Goal: Task Accomplishment & Management: Use online tool/utility

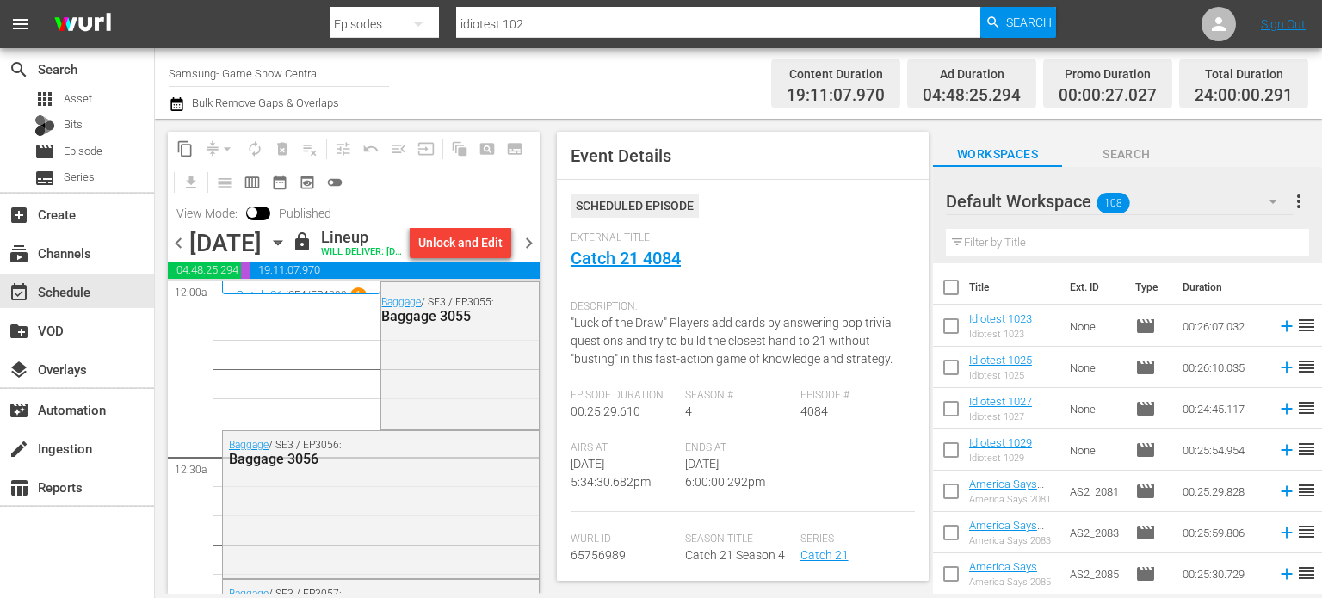
scroll to position [5783, 0]
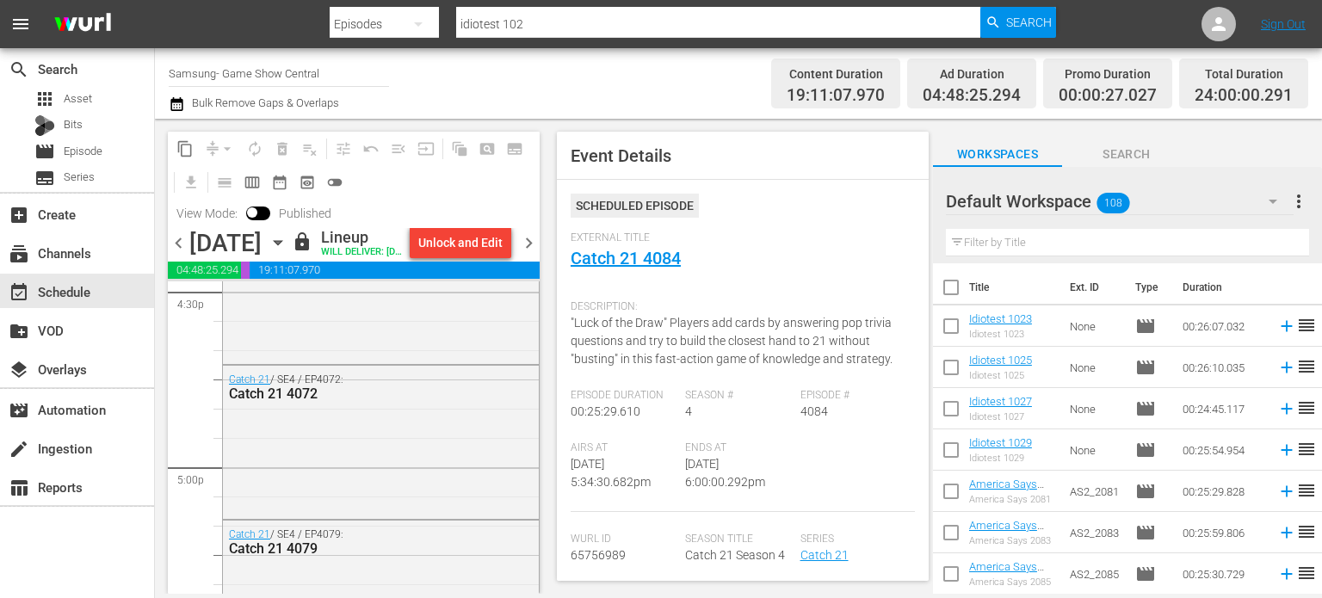
click at [287, 257] on div "Thursday, August 21st August 21st" at bounding box center [238, 243] width 98 height 28
click at [287, 252] on icon "button" at bounding box center [278, 242] width 19 height 19
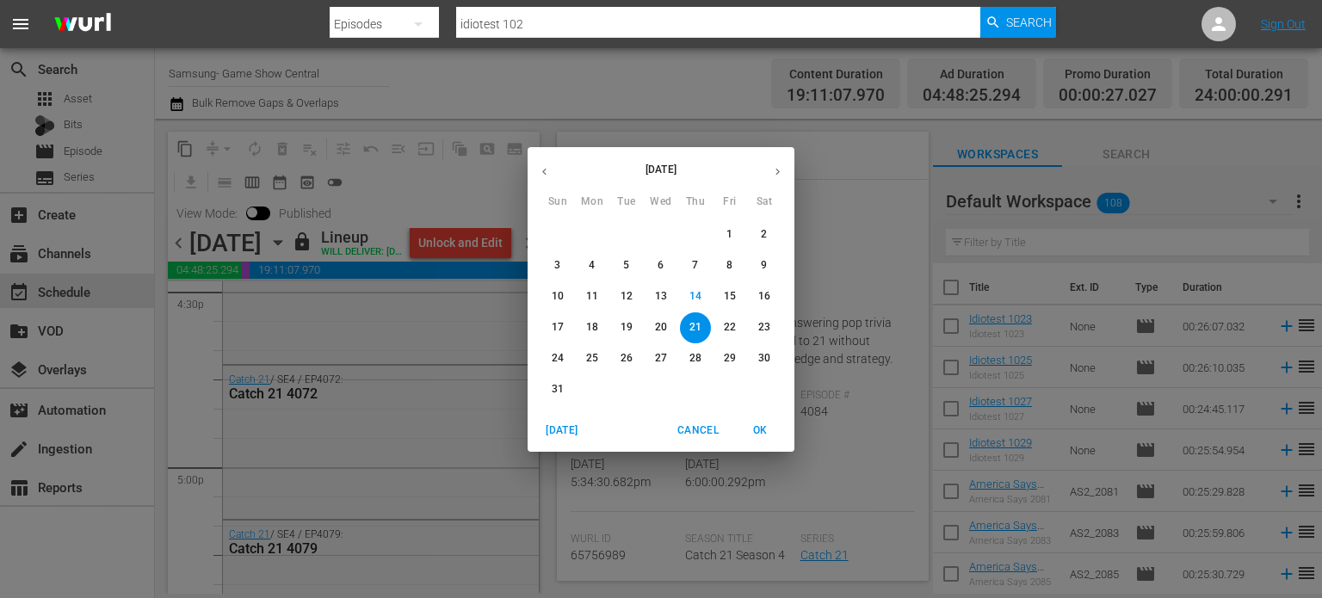
click at [728, 332] on p "22" at bounding box center [730, 327] width 12 height 15
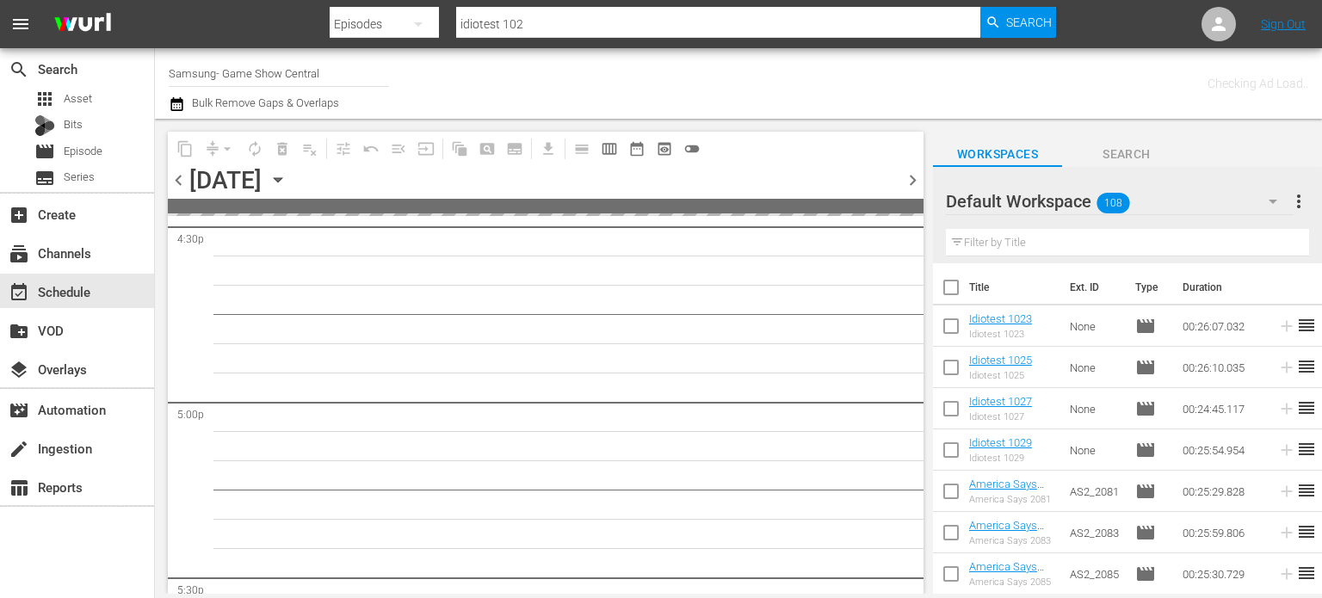
scroll to position [6340, 0]
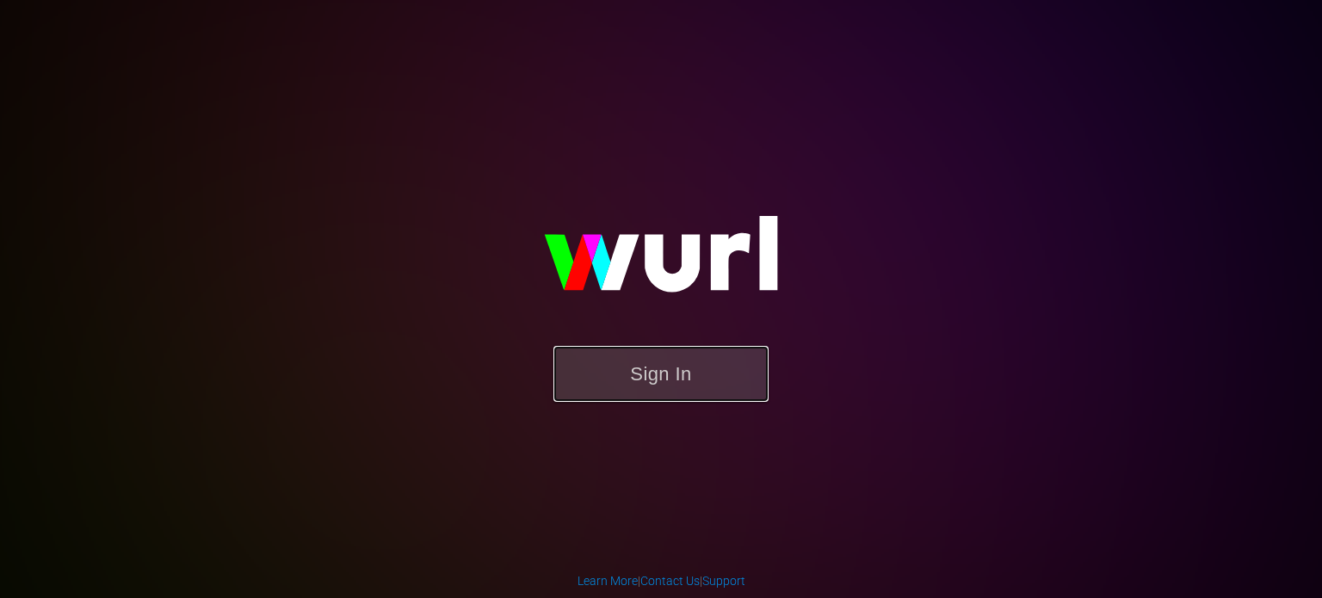
click at [627, 372] on button "Sign In" at bounding box center [660, 374] width 215 height 56
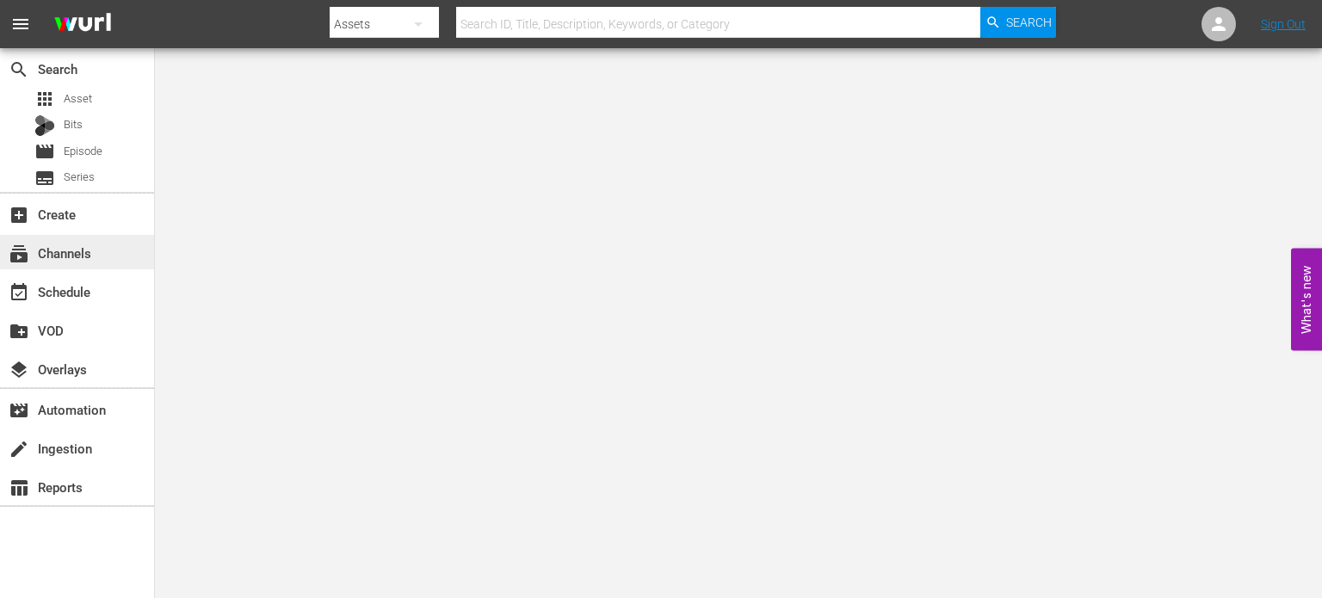
click at [93, 248] on div "subscriptions Channels" at bounding box center [48, 250] width 96 height 15
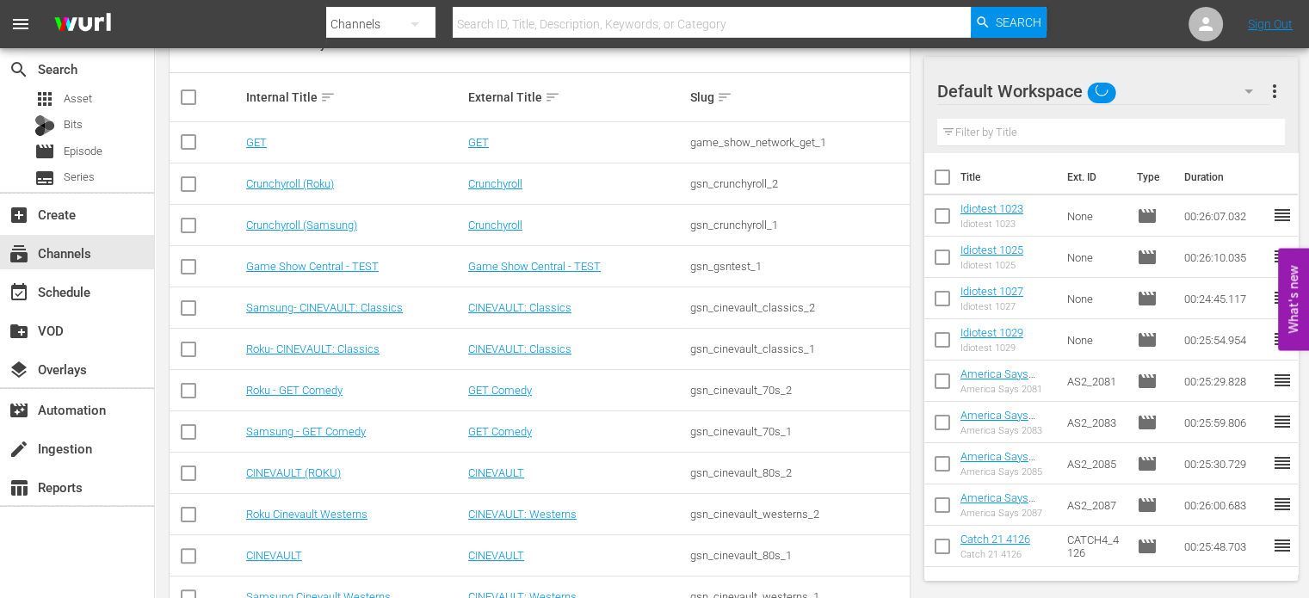
scroll to position [410, 0]
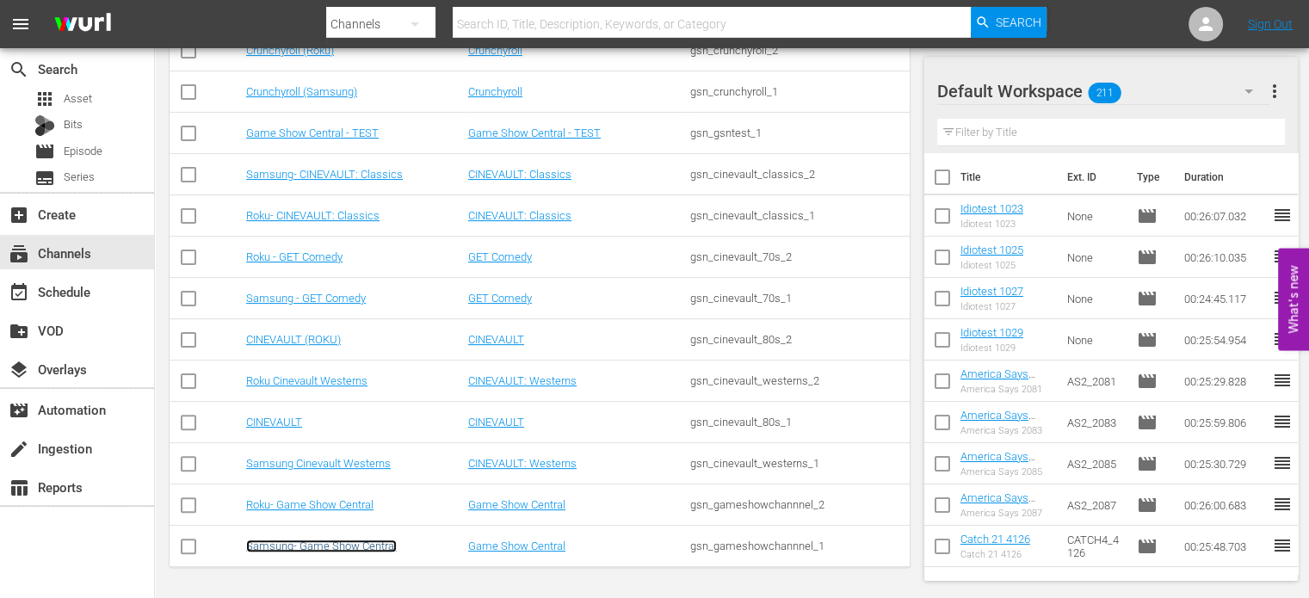
click at [372, 545] on link "Samsung- Game Show Central" at bounding box center [321, 546] width 151 height 13
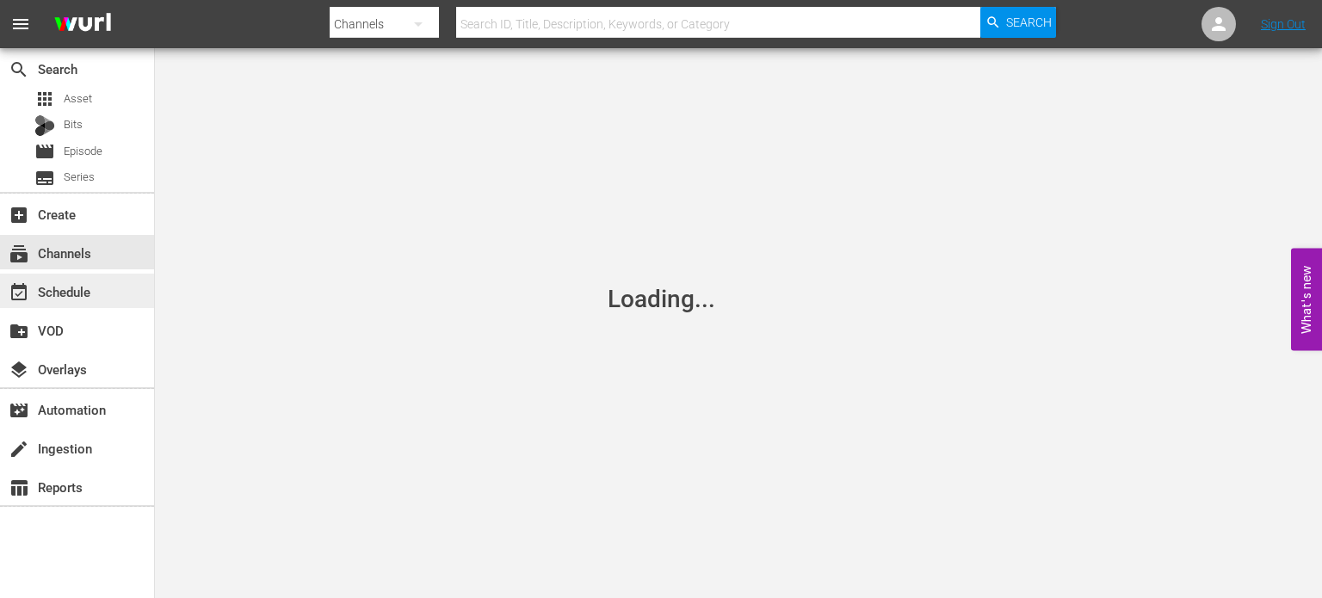
click at [95, 287] on div "event_available Schedule" at bounding box center [48, 288] width 96 height 15
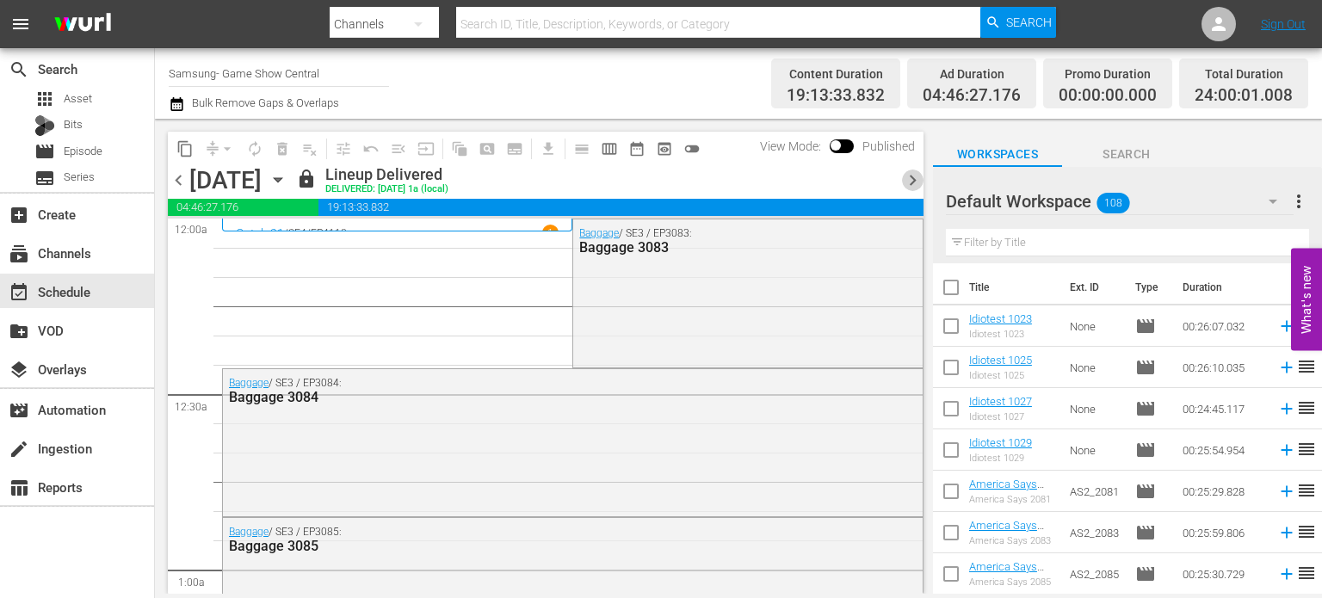
click at [914, 182] on span "chevron_right" at bounding box center [913, 181] width 22 height 22
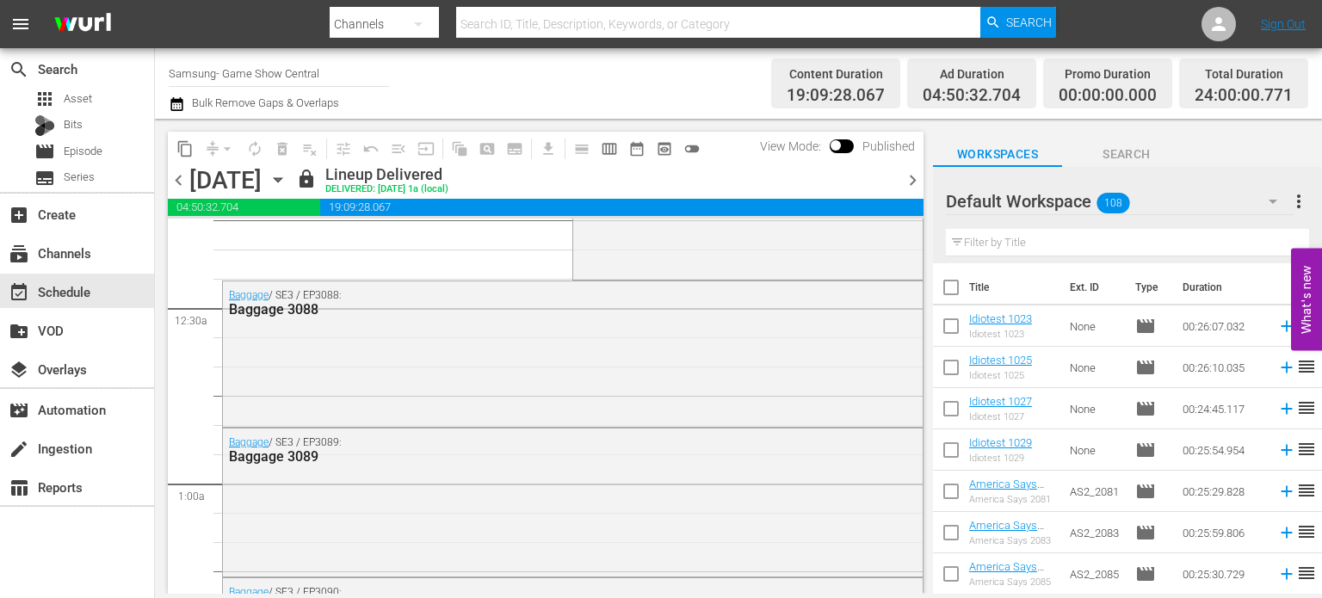
click at [262, 170] on div "Friday, August 15th" at bounding box center [225, 180] width 72 height 28
click at [292, 185] on div "Friday, August 15th August 15th" at bounding box center [240, 180] width 102 height 28
click at [287, 182] on icon "button" at bounding box center [278, 179] width 19 height 19
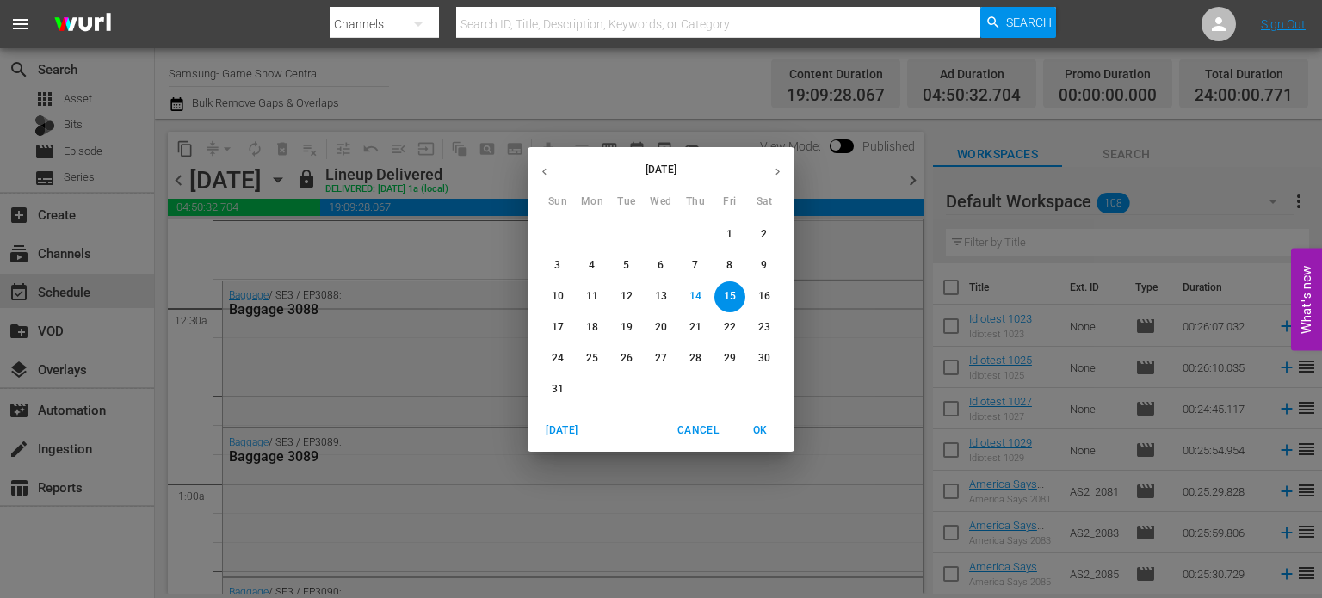
click at [725, 336] on button "22" at bounding box center [729, 327] width 31 height 31
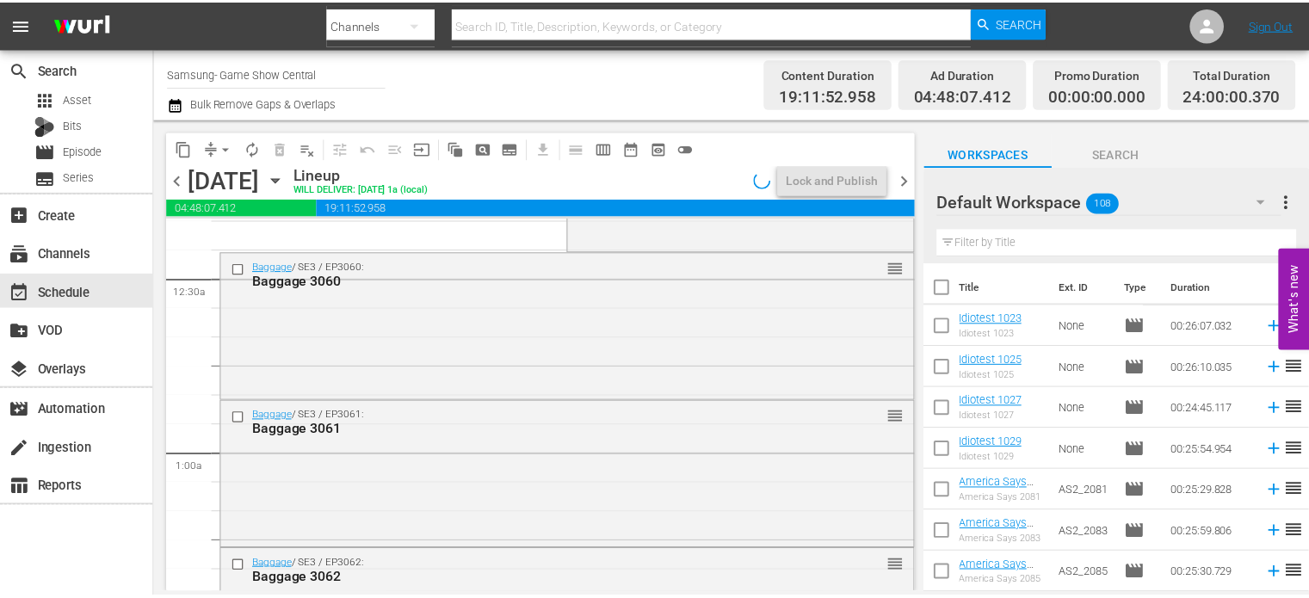
scroll to position [86, 0]
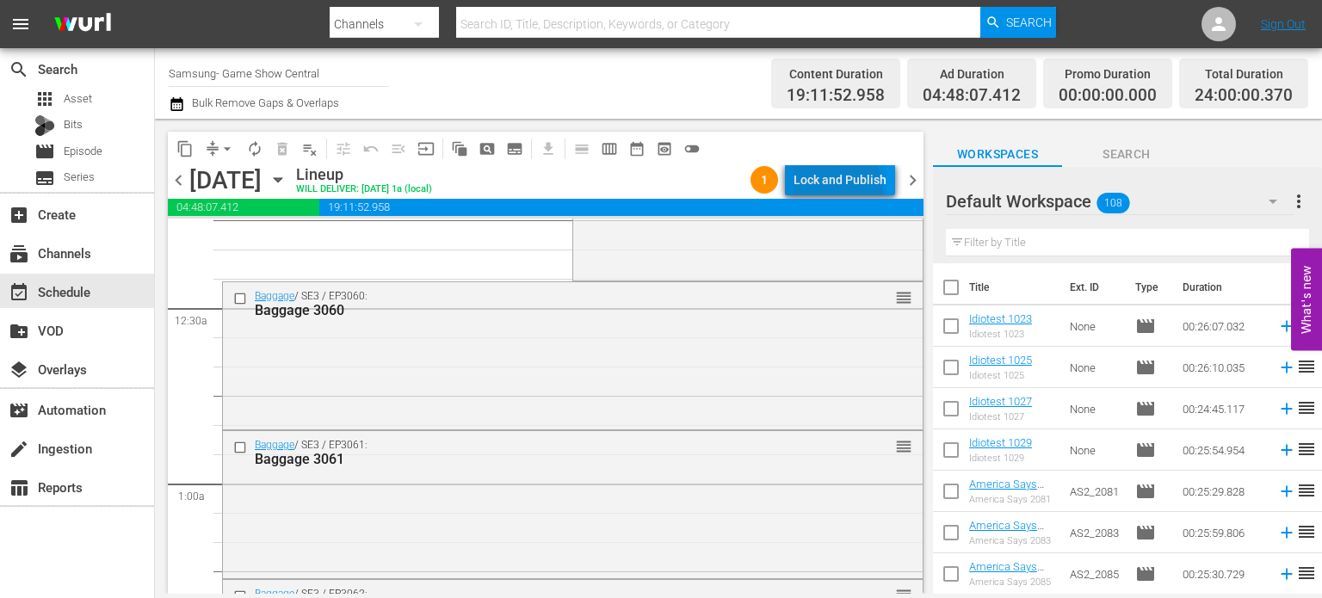
click at [828, 193] on div "Lock and Publish" at bounding box center [839, 179] width 93 height 31
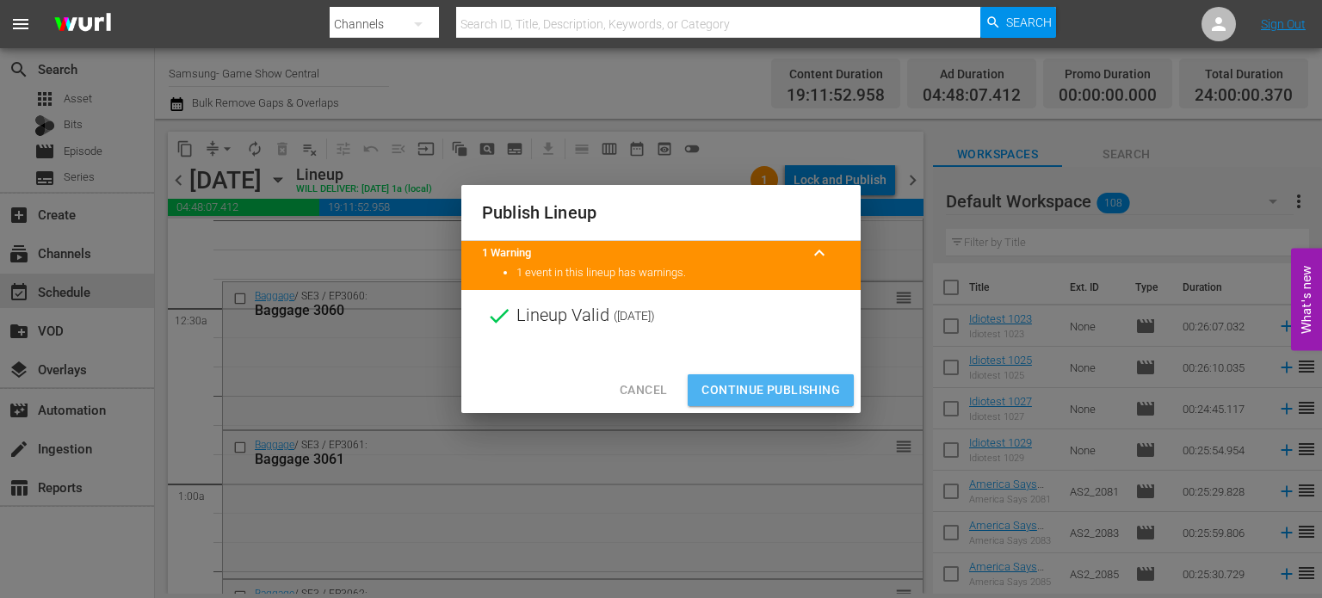
click at [795, 388] on span "Continue Publishing" at bounding box center [770, 391] width 139 height 22
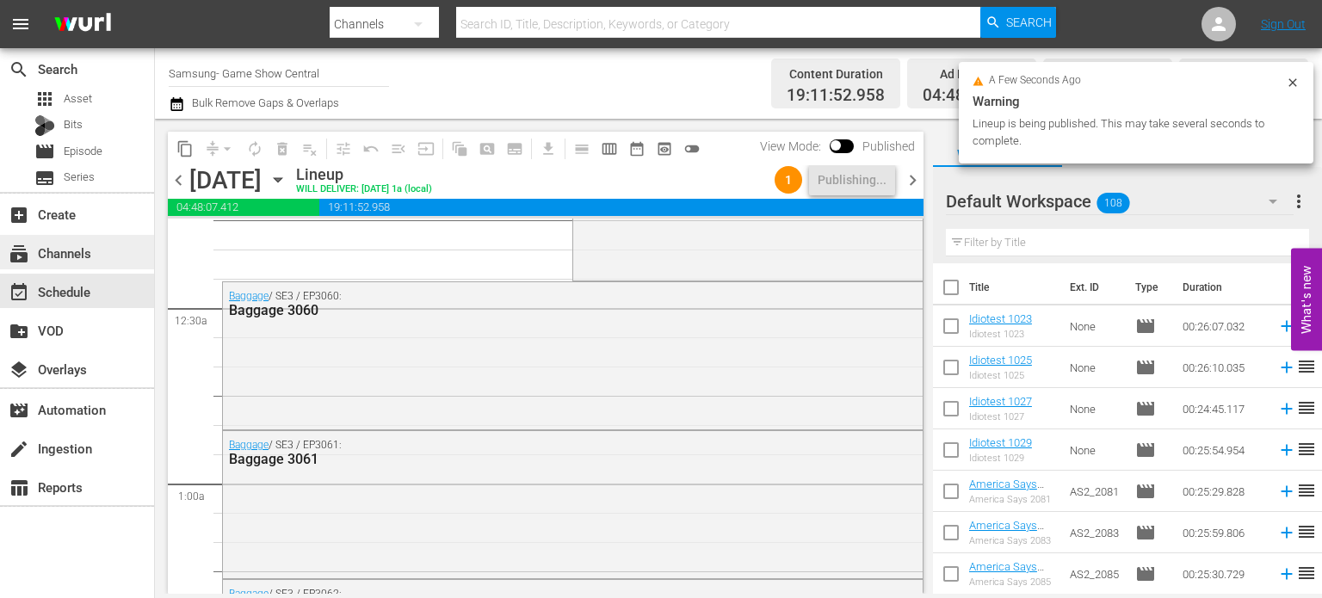
click at [61, 253] on div "subscriptions Channels" at bounding box center [48, 250] width 96 height 15
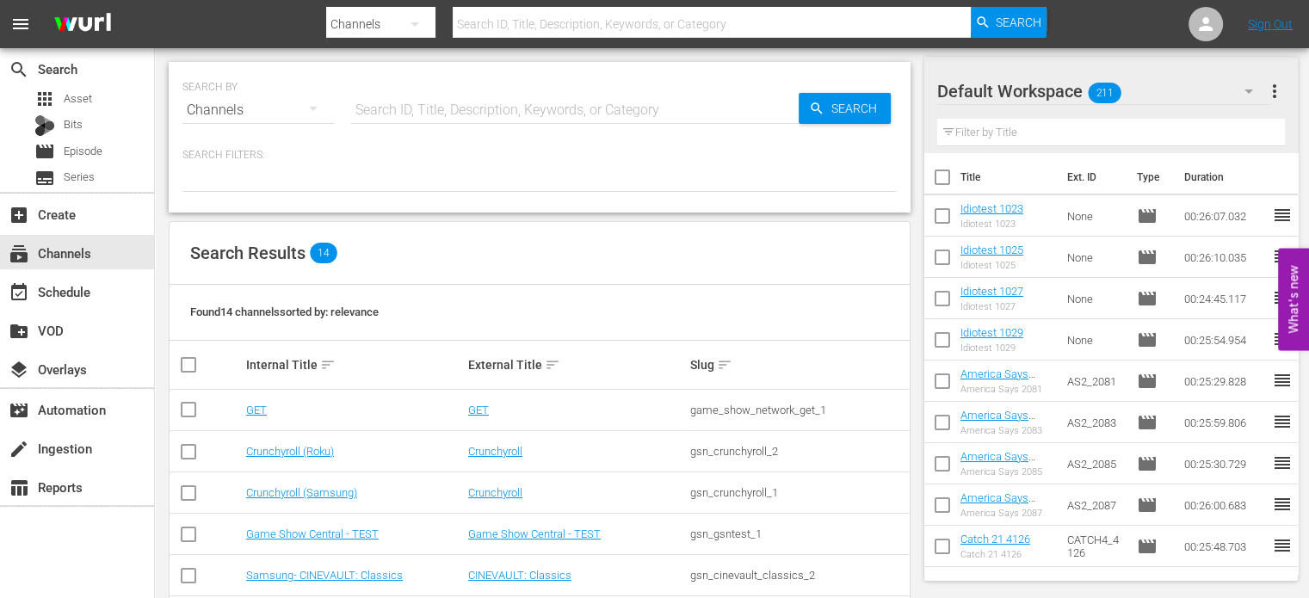
scroll to position [401, 0]
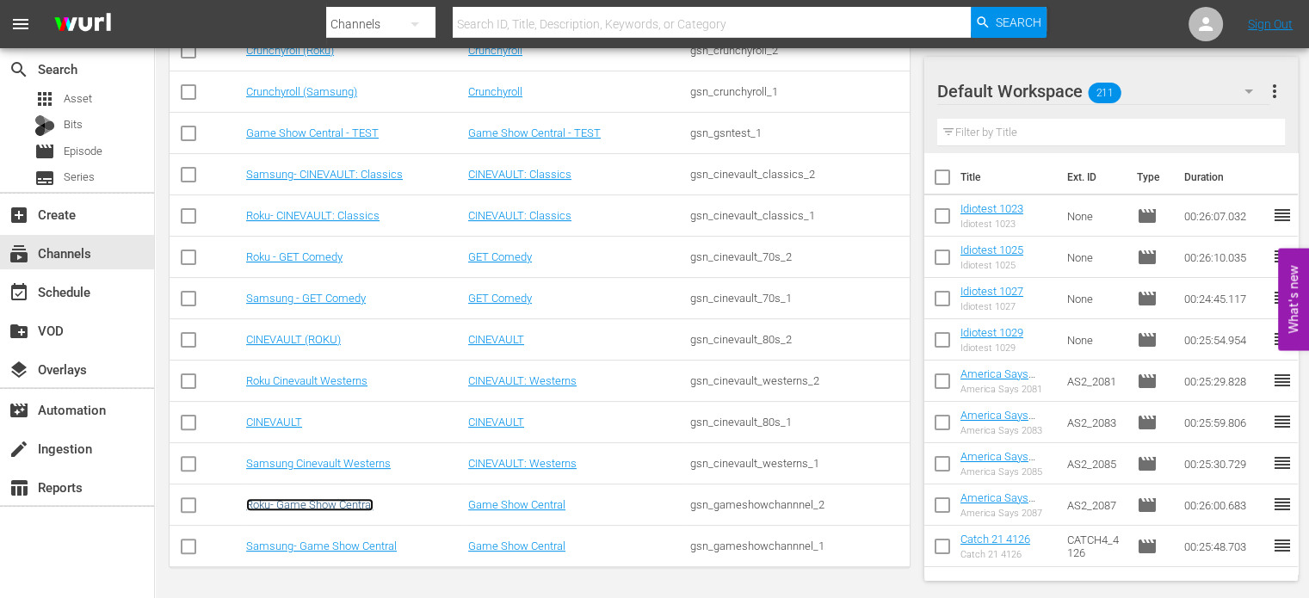
click at [323, 509] on link "Roku- Game Show Central" at bounding box center [309, 504] width 127 height 13
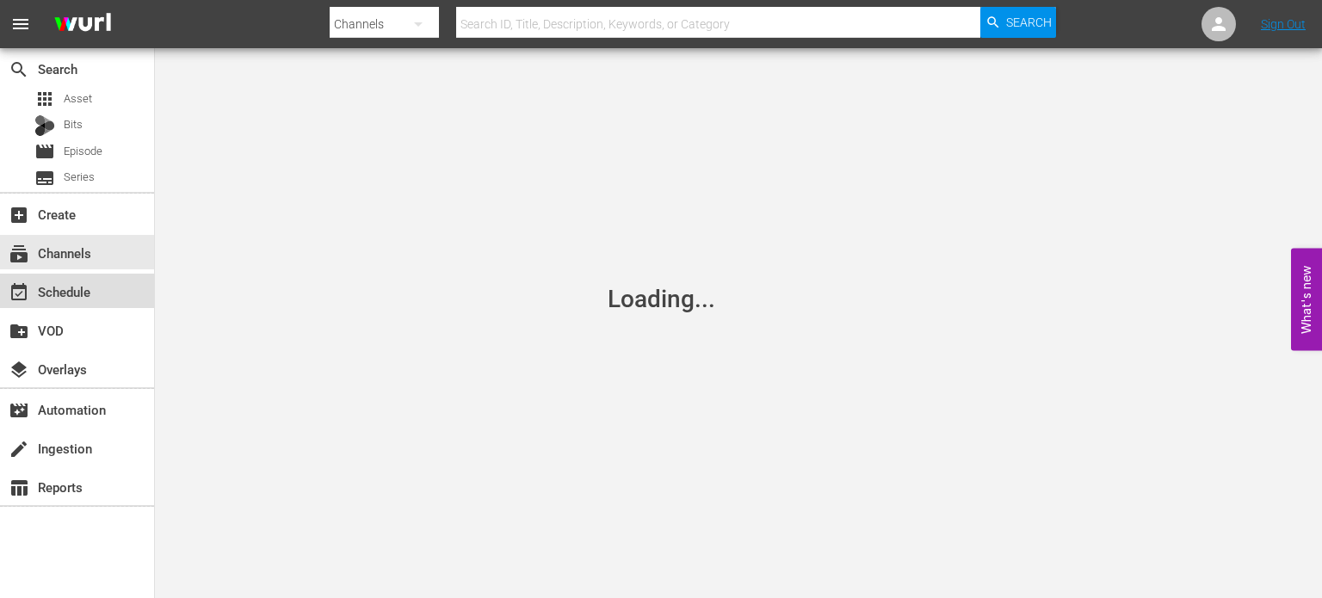
click at [65, 281] on div "event_available Schedule" at bounding box center [48, 288] width 96 height 15
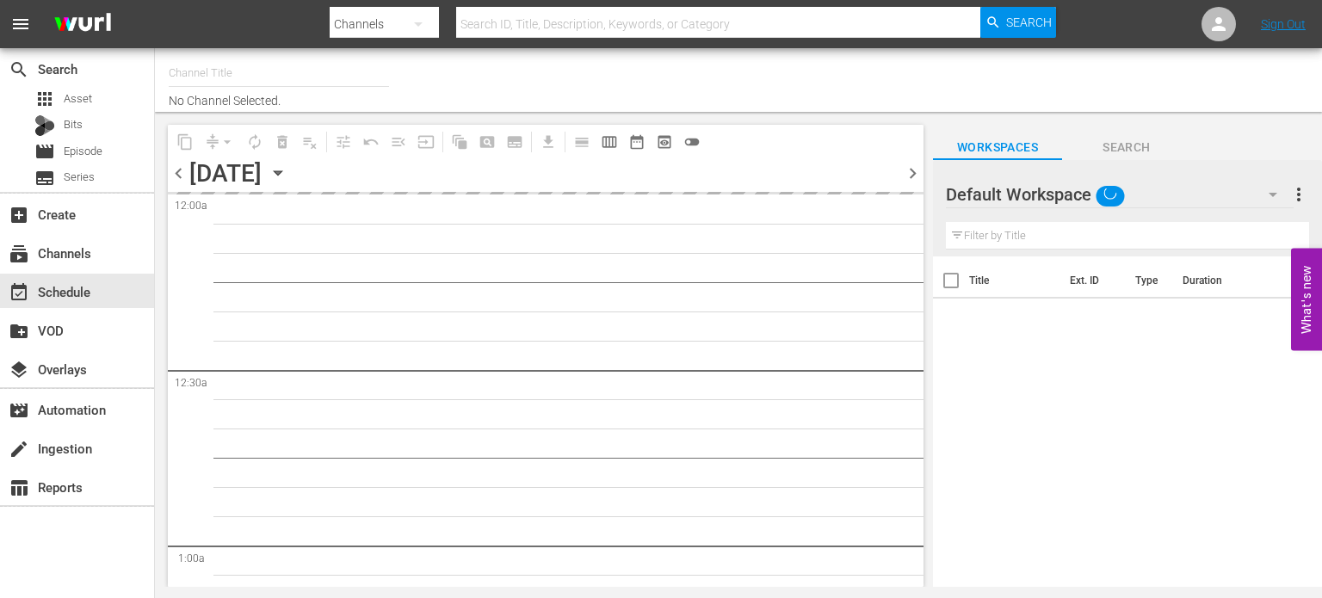
type input "Roku- Game Show Central (462)"
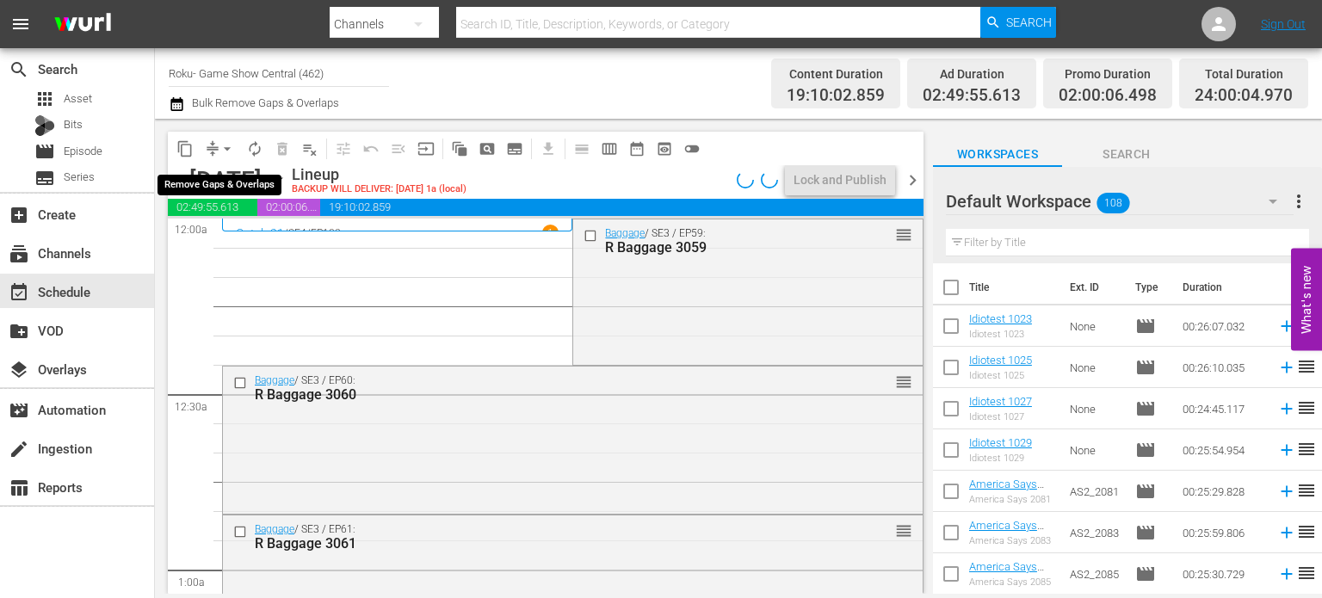
click at [227, 151] on span "arrow_drop_down" at bounding box center [227, 148] width 17 height 17
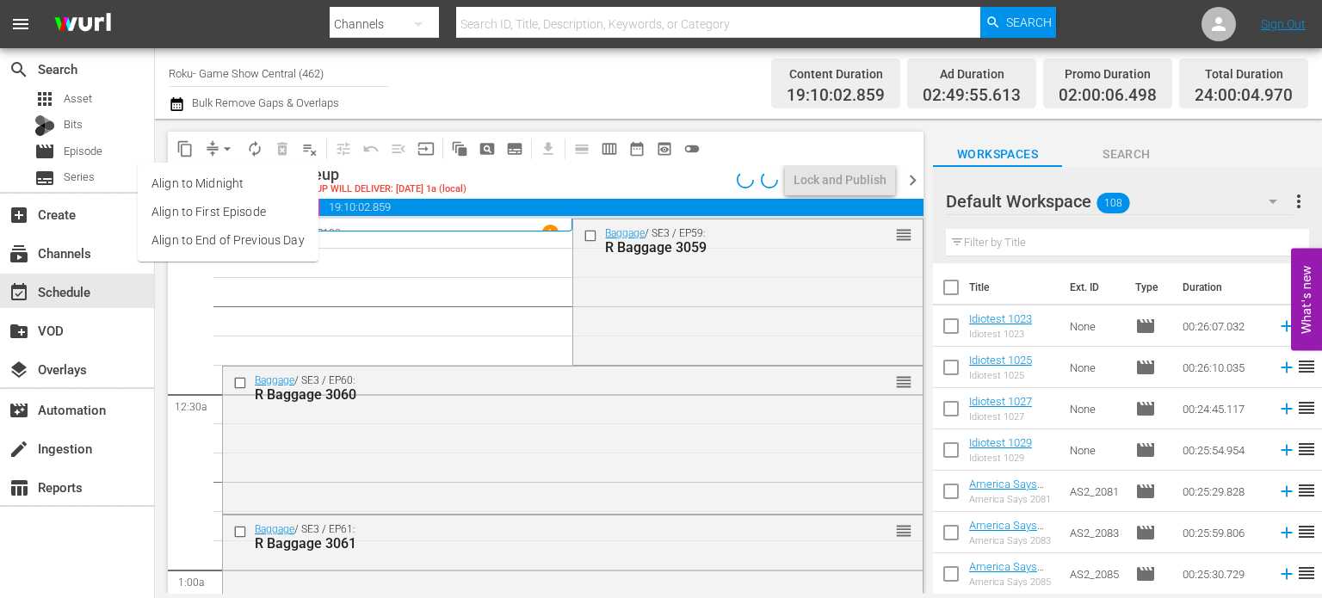
click at [218, 178] on li "Align to Midnight" at bounding box center [228, 184] width 181 height 28
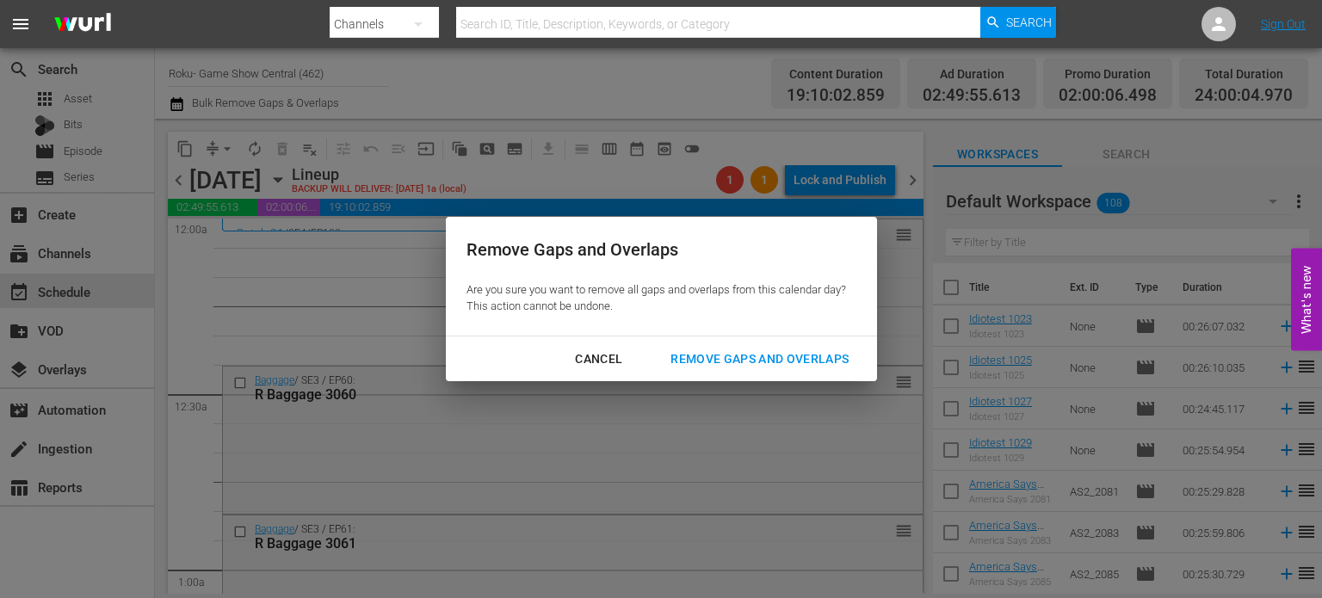
click at [826, 352] on div "Remove Gaps and Overlaps" at bounding box center [760, 360] width 206 height 22
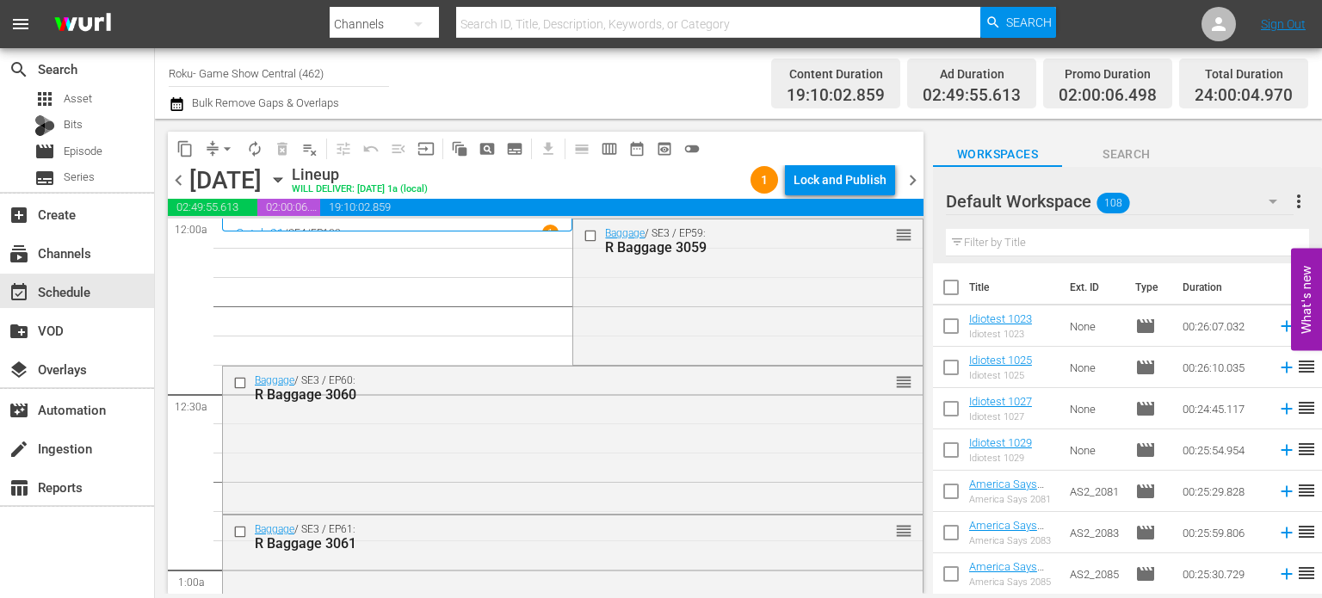
click at [877, 203] on span "19:10:02.859" at bounding box center [621, 207] width 603 height 17
click at [864, 173] on div "Lock and Publish" at bounding box center [839, 179] width 93 height 31
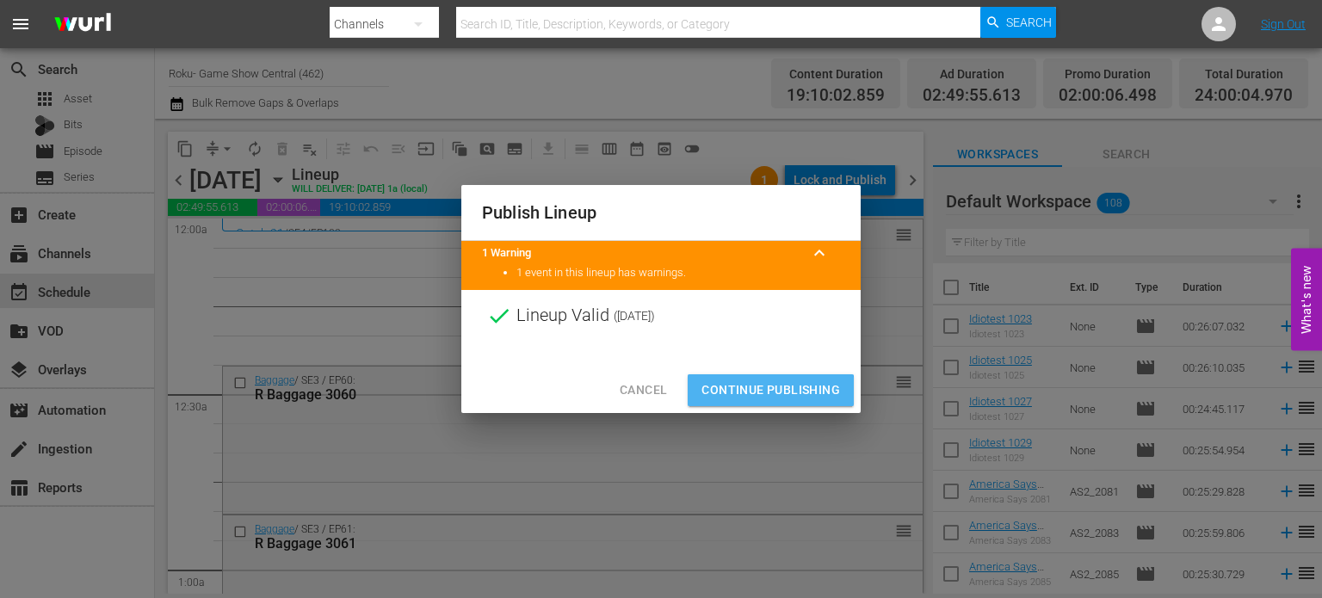
click at [725, 393] on span "Continue Publishing" at bounding box center [770, 391] width 139 height 22
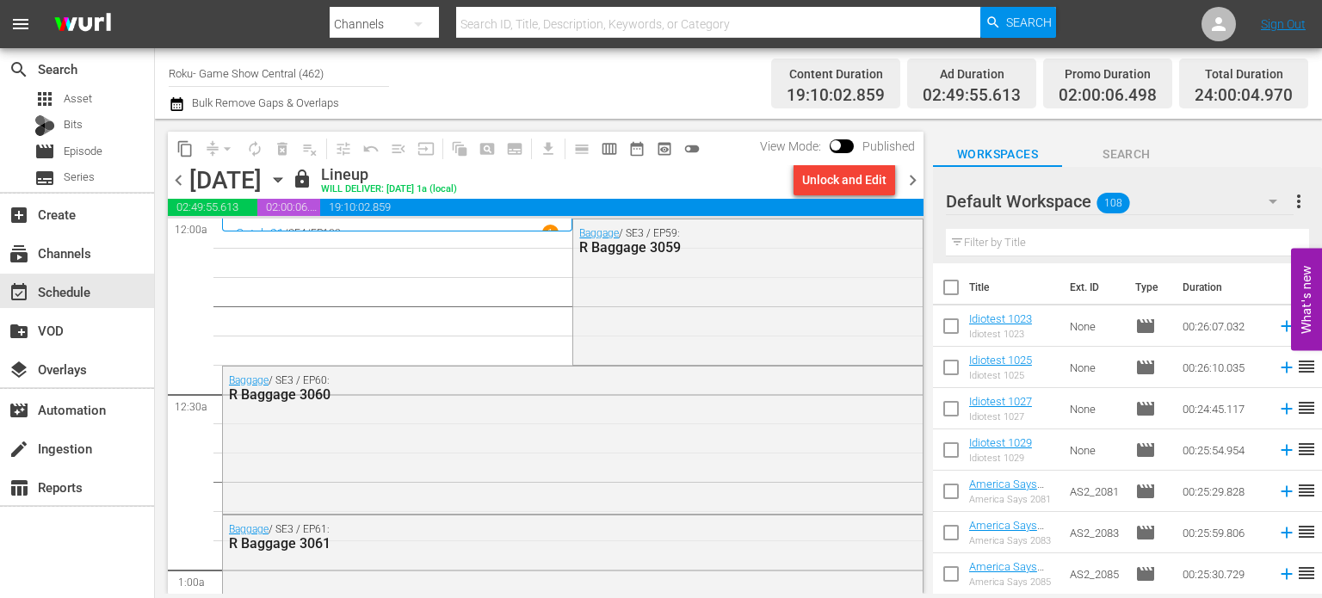
click at [725, 393] on div "R Baggage 3060" at bounding box center [527, 394] width 596 height 16
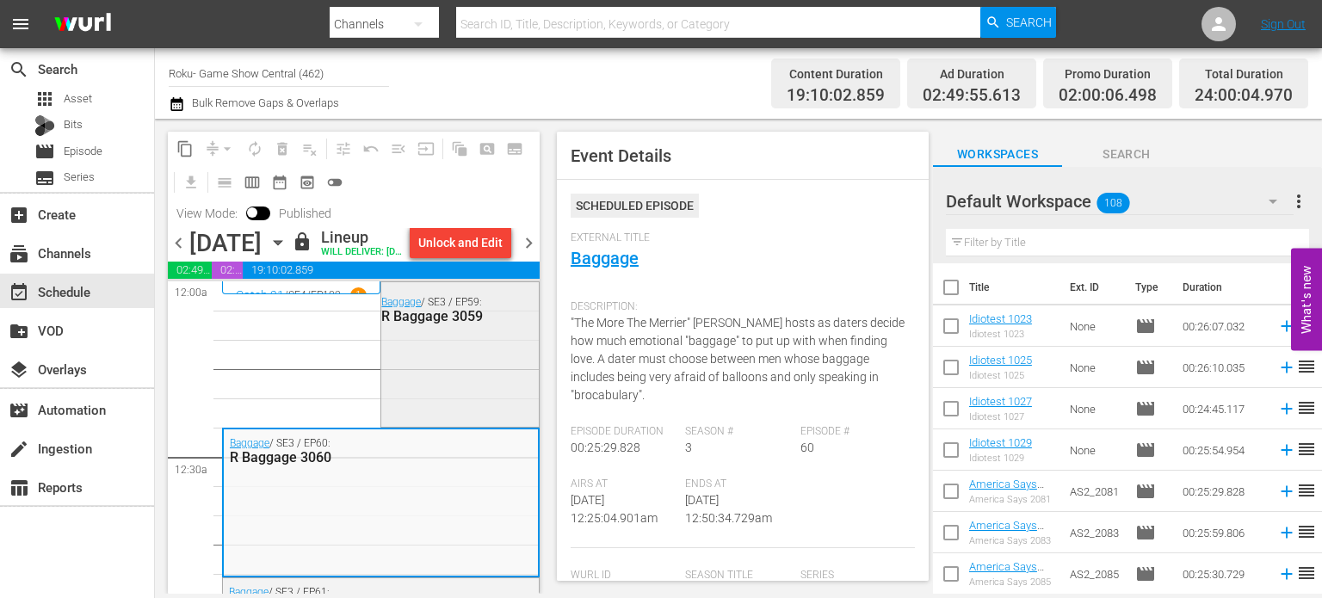
click at [466, 324] on div "R Baggage 3059" at bounding box center [457, 316] width 152 height 16
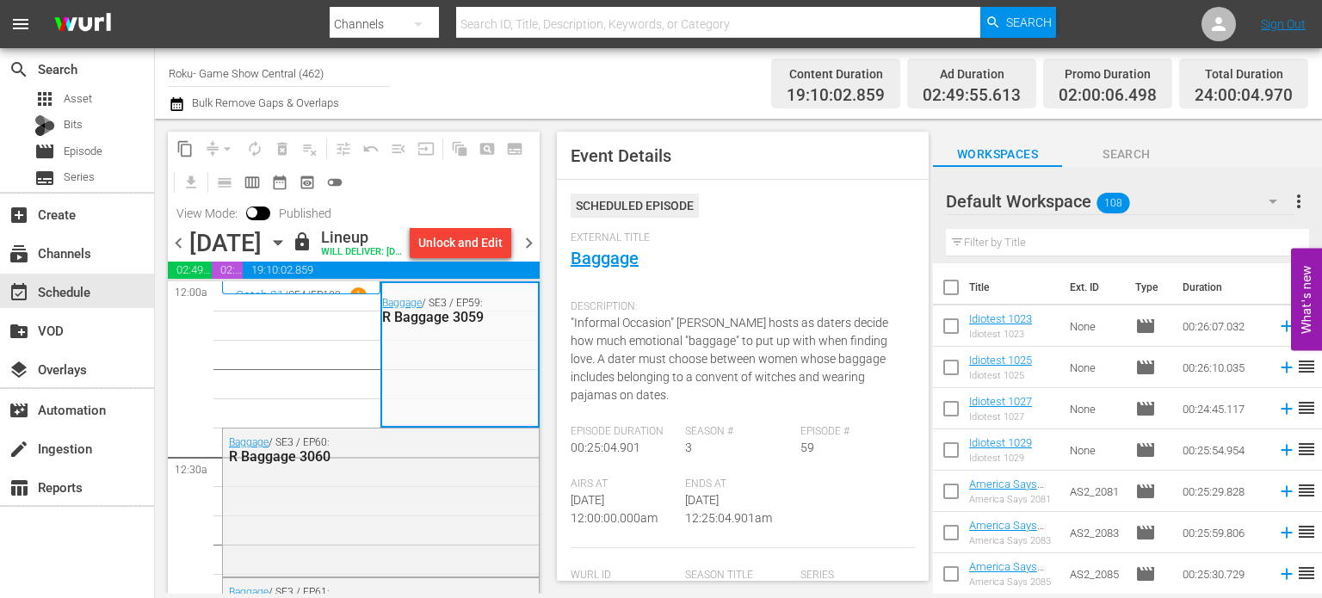
drag, startPoint x: 207, startPoint y: 82, endPoint x: 219, endPoint y: 72, distance: 14.7
click at [207, 89] on input "Roku- Game Show Central (462)" at bounding box center [279, 72] width 220 height 41
